Goal: Navigation & Orientation: Go to known website

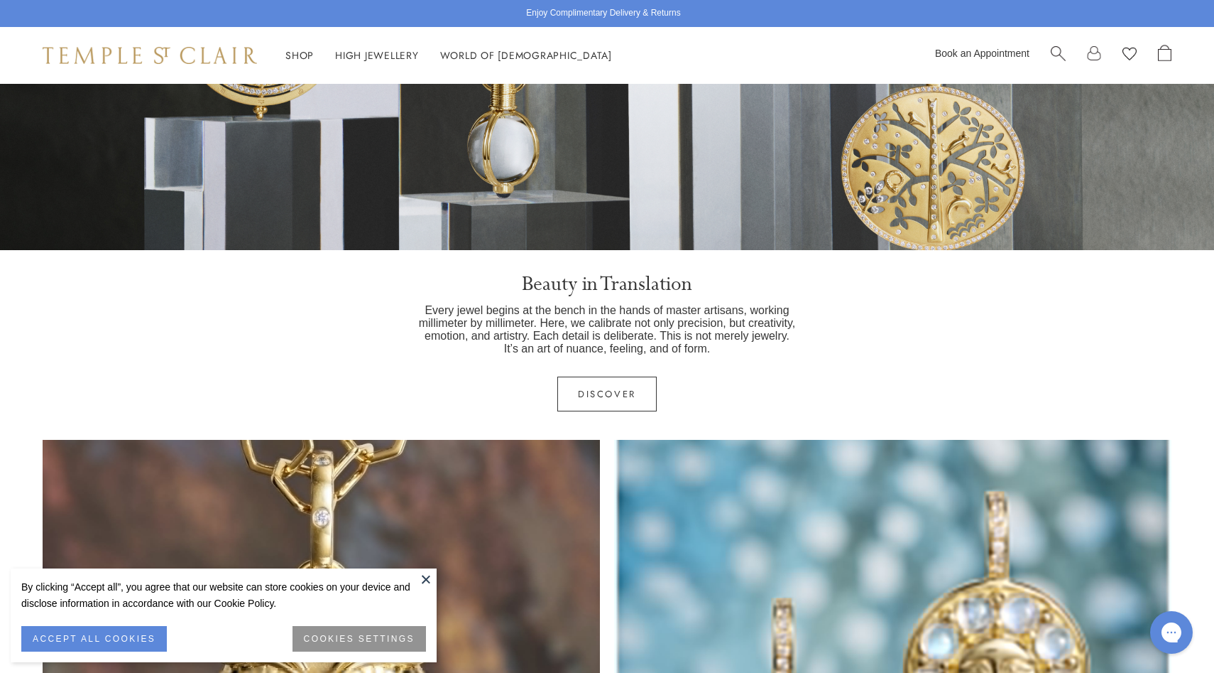
scroll to position [271, 0]
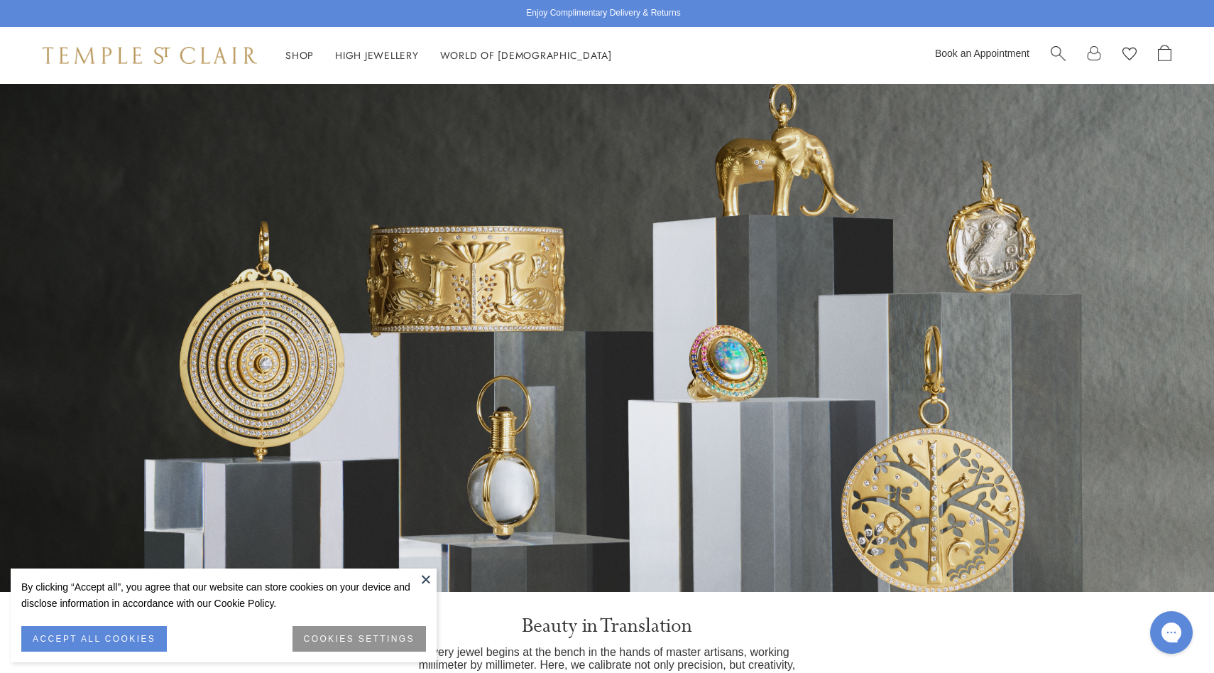
scroll to position [28, 0]
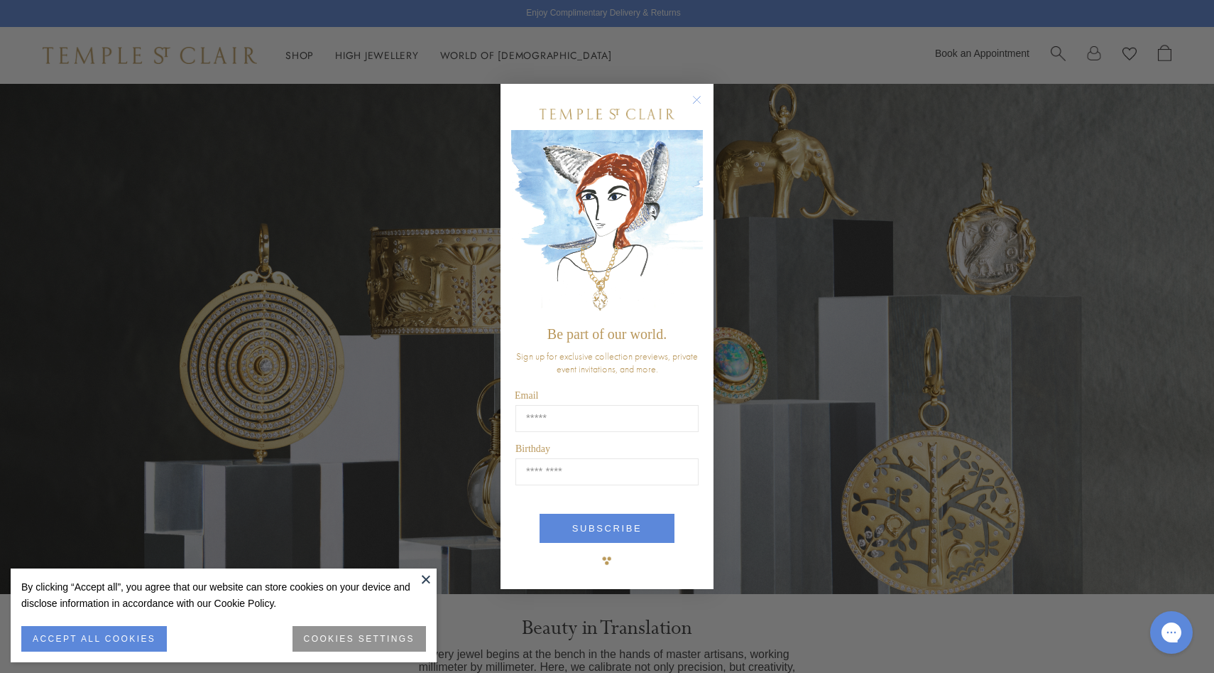
click at [691, 95] on circle "Close dialog" at bounding box center [697, 99] width 17 height 17
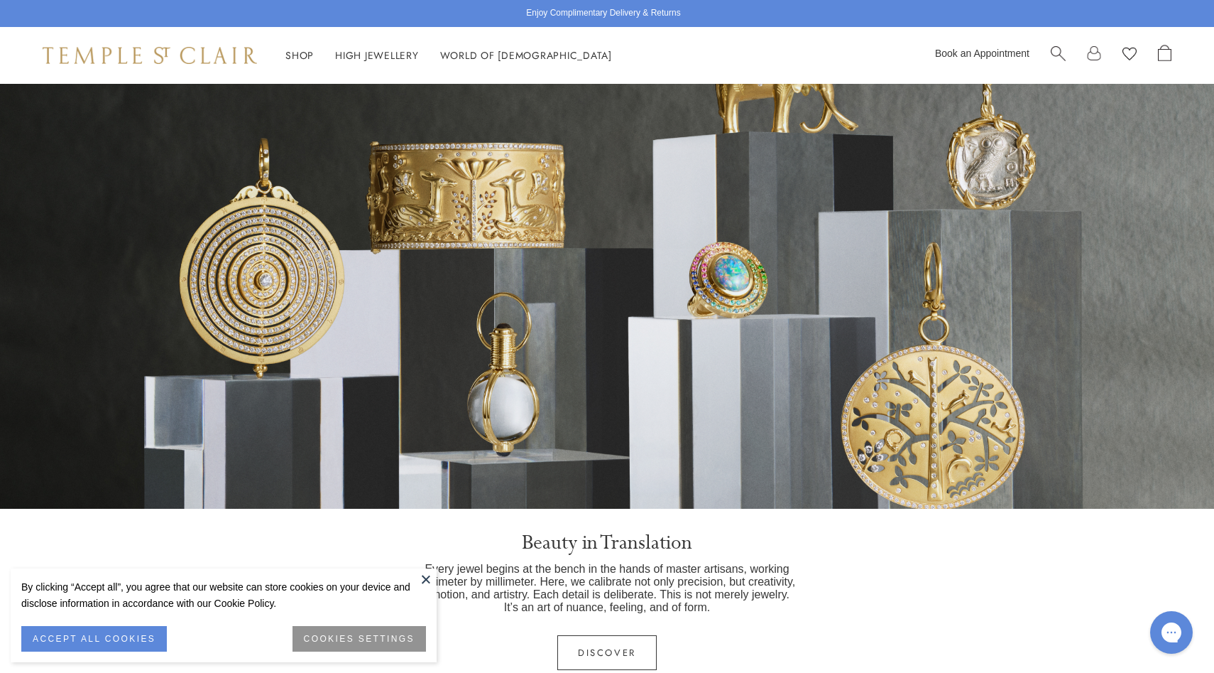
scroll to position [164, 0]
